Goal: Information Seeking & Learning: Learn about a topic

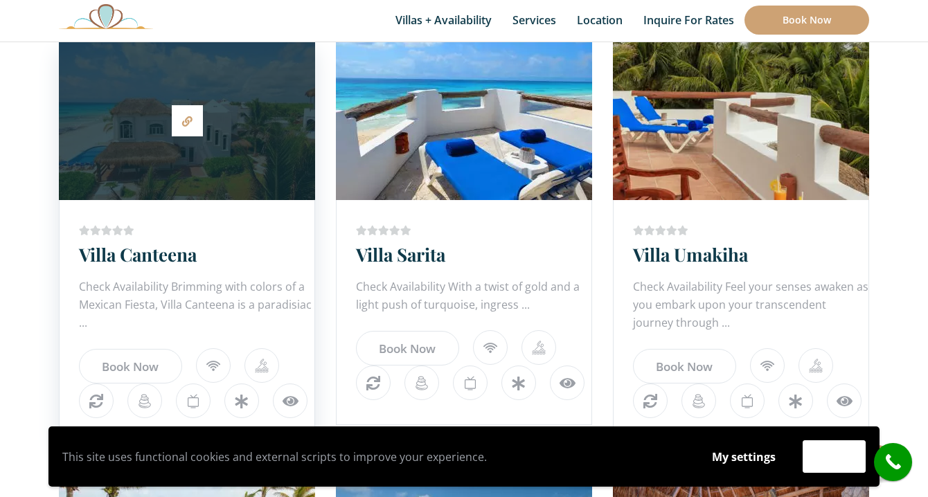
scroll to position [312, 0]
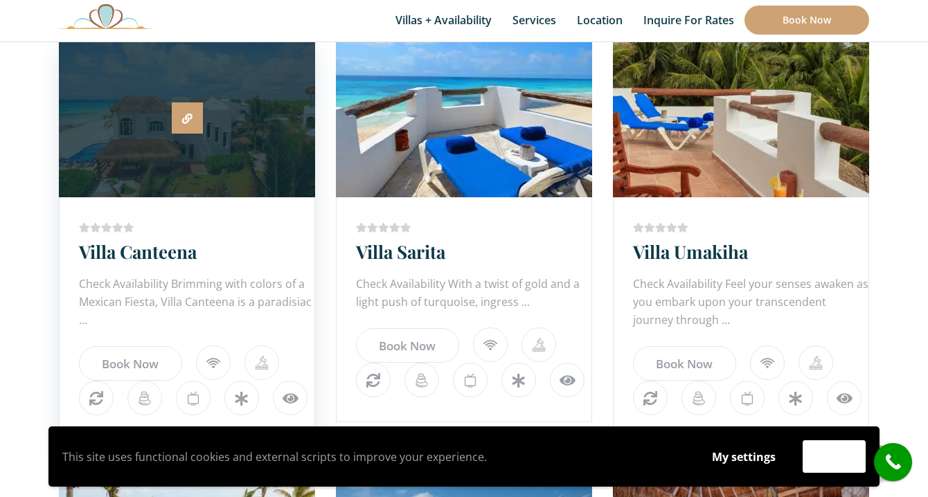
click at [195, 124] on link at bounding box center [187, 118] width 31 height 31
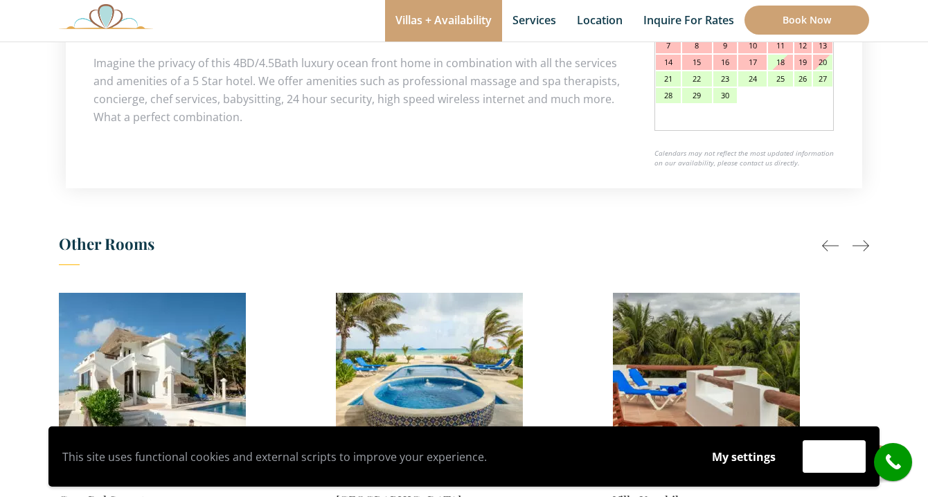
scroll to position [1006, 0]
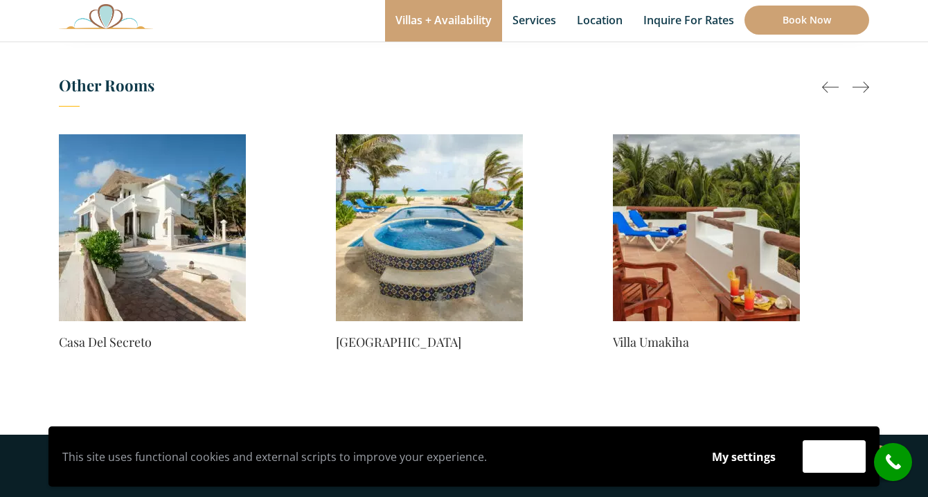
click at [149, 217] on img at bounding box center [152, 227] width 187 height 187
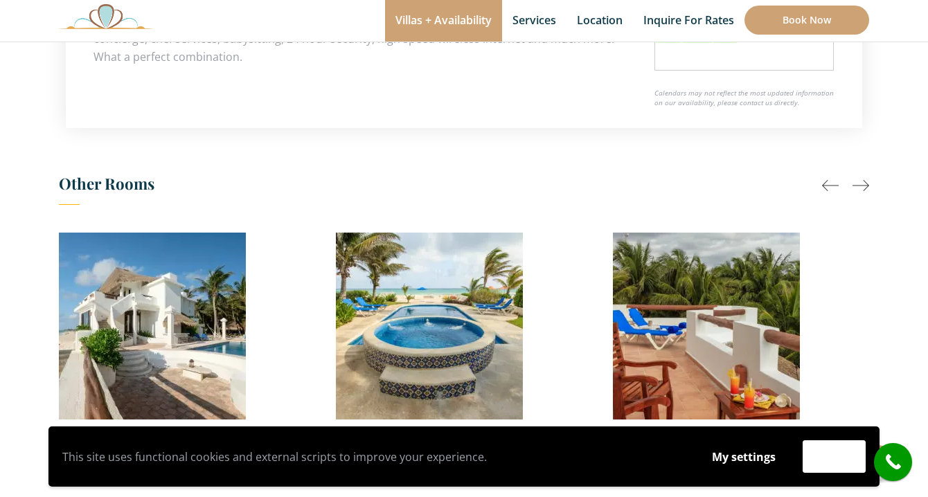
scroll to position [916, 0]
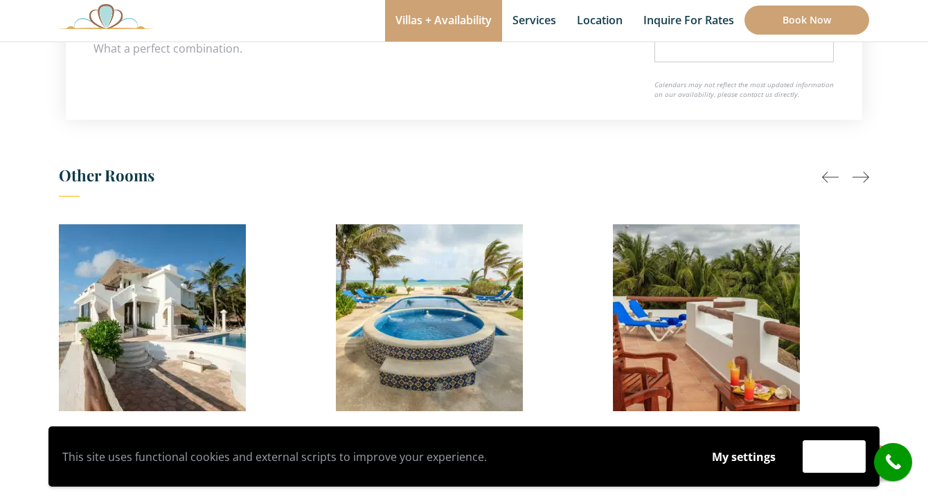
click at [172, 287] on img at bounding box center [152, 317] width 187 height 187
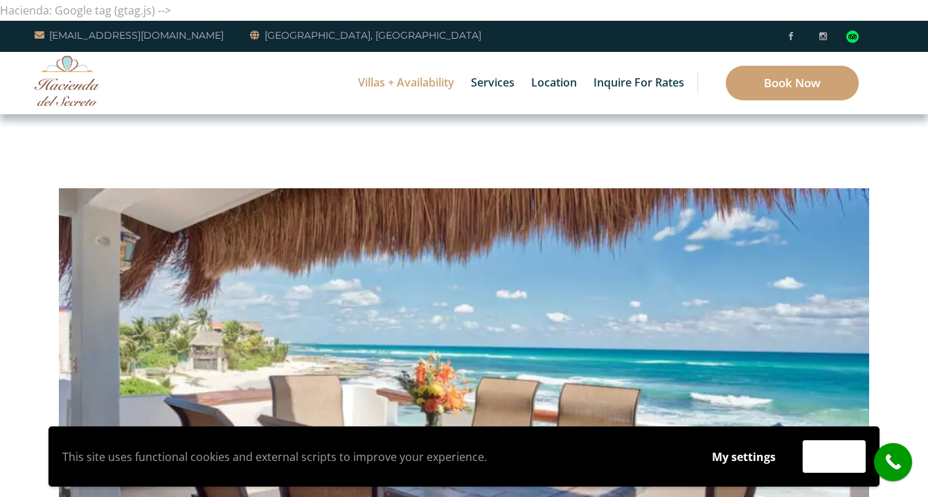
click at [75, 85] on img at bounding box center [68, 80] width 66 height 51
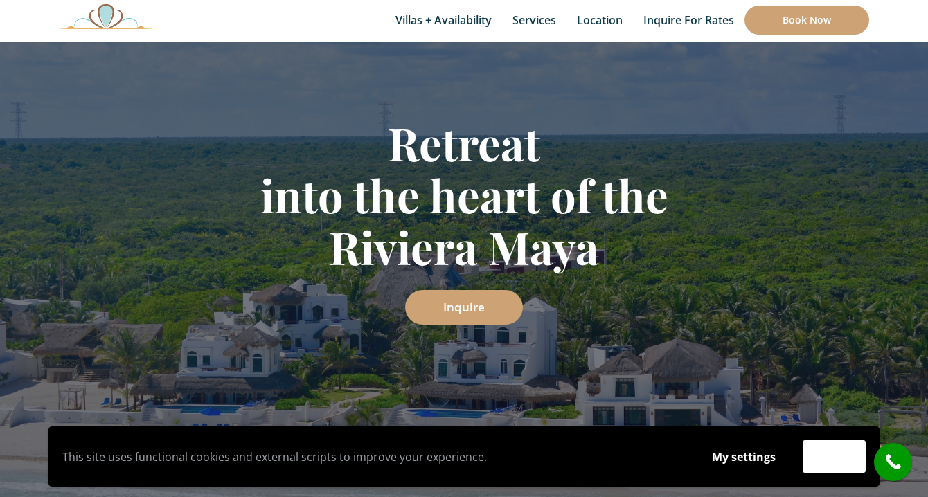
scroll to position [232, 0]
